Goal: Check status: Check status

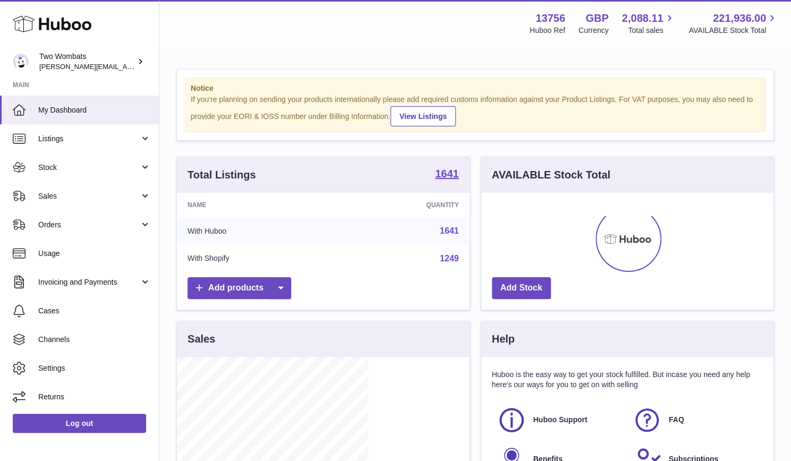
click at [252, 229] on td "With Huboo" at bounding box center [256, 231] width 158 height 28
click at [100, 172] on span "Stock" at bounding box center [88, 168] width 101 height 10
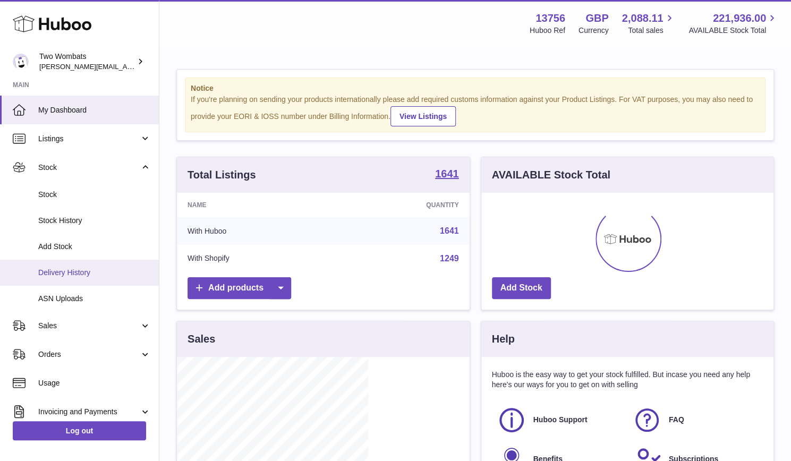
click at [91, 269] on span "Delivery History" at bounding box center [94, 273] width 113 height 10
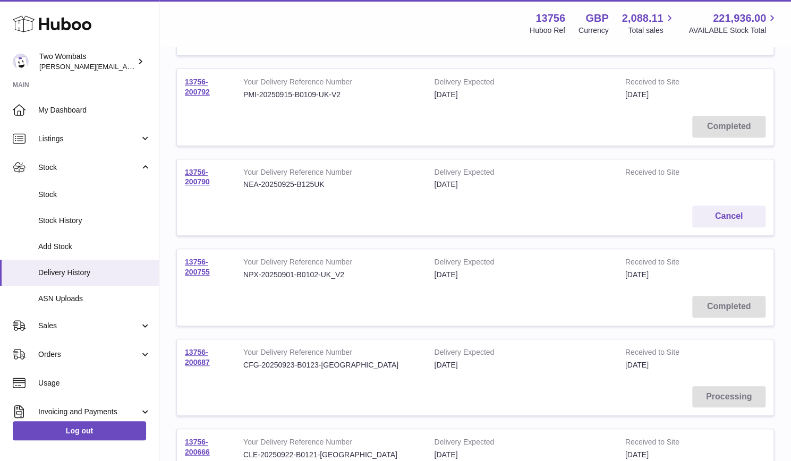
scroll to position [213, 0]
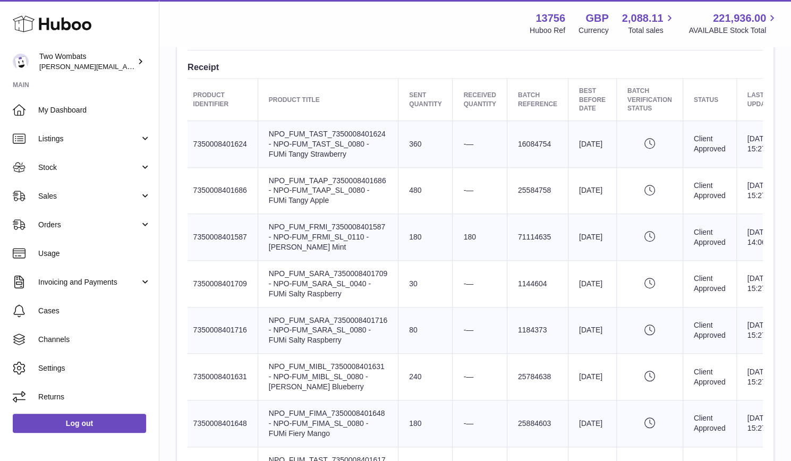
scroll to position [387, 0]
drag, startPoint x: 423, startPoint y: 245, endPoint x: 373, endPoint y: 264, distance: 53.3
click at [373, 264] on td "Product title NPO_FUM_SARA_7350008401709 - NPO-FUM_SARA_SL_0040 - FUMi Salty Ra…" at bounding box center [328, 284] width 140 height 47
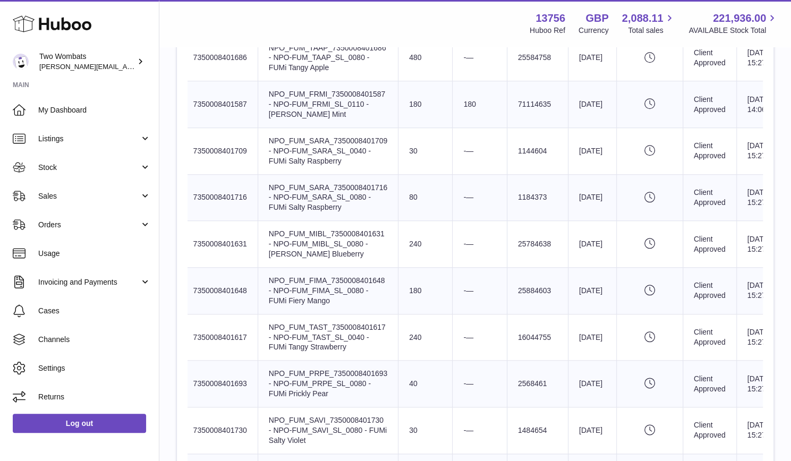
scroll to position [0, 24]
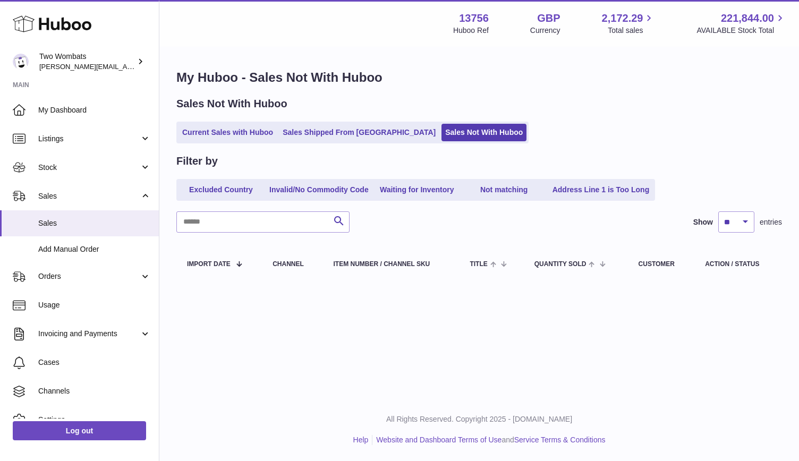
click at [229, 116] on div "Sales Not With Huboo Current Sales with Huboo Sales Shipped From Huboo Sales No…" at bounding box center [479, 120] width 606 height 47
click at [224, 128] on link "Current Sales with Huboo" at bounding box center [228, 133] width 98 height 18
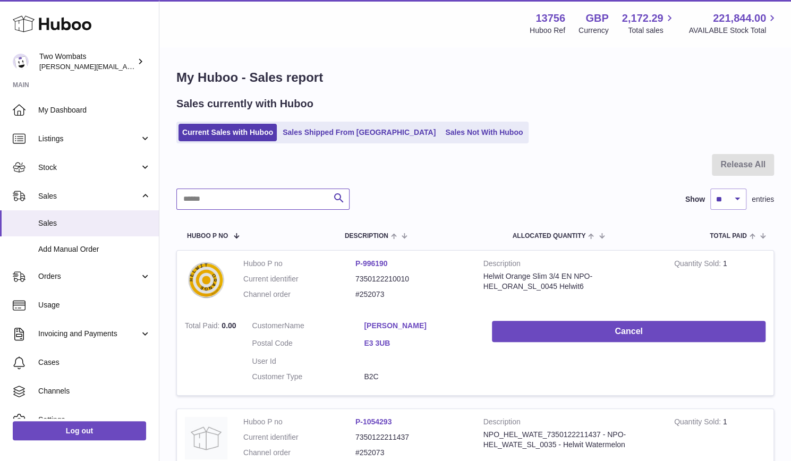
click at [269, 192] on input "text" at bounding box center [262, 199] width 173 height 21
paste input "******"
type input "******"
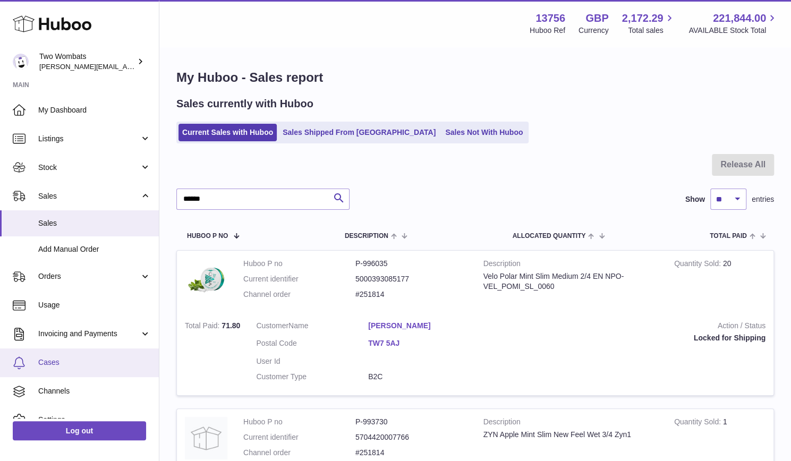
click at [69, 362] on span "Cases" at bounding box center [94, 363] width 113 height 10
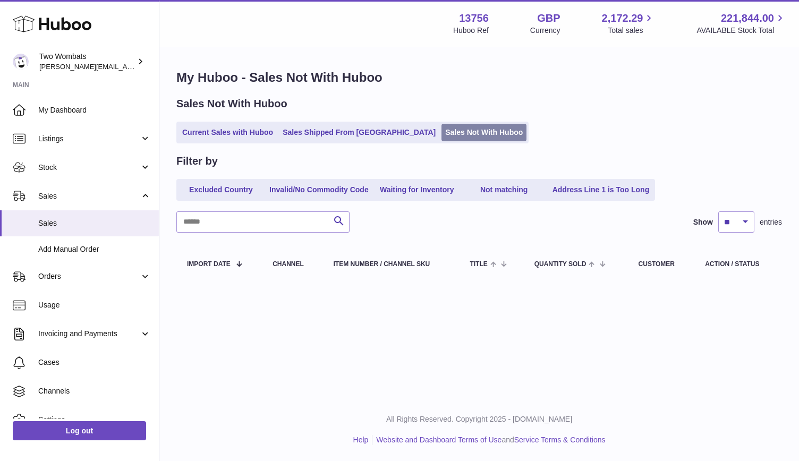
click at [442, 138] on link "Sales Not With Huboo" at bounding box center [484, 133] width 85 height 18
